Goal: Task Accomplishment & Management: Manage account settings

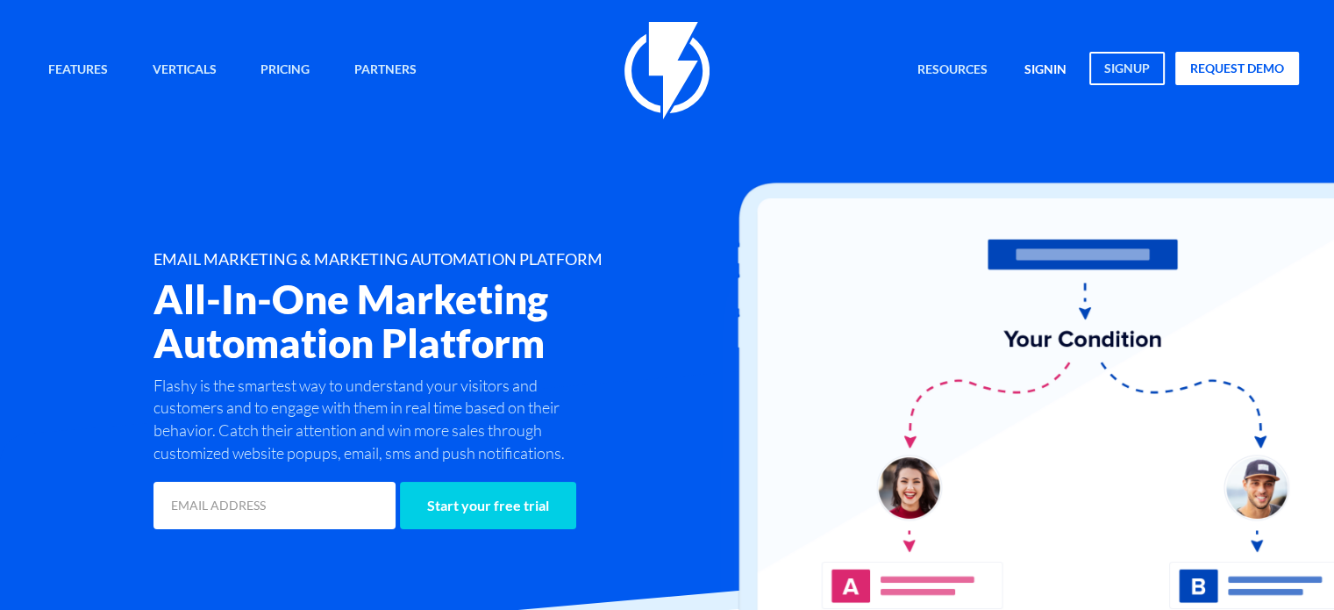
click at [1042, 69] on link "signin" at bounding box center [1046, 71] width 68 height 38
click at [1034, 66] on link "signin" at bounding box center [1046, 71] width 68 height 38
click at [1048, 71] on link "signin" at bounding box center [1046, 71] width 68 height 38
